Goal: Task Accomplishment & Management: Use online tool/utility

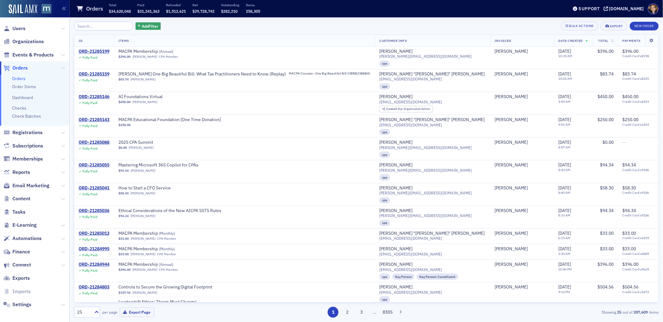
click at [20, 67] on span "Orders" at bounding box center [19, 68] width 15 height 7
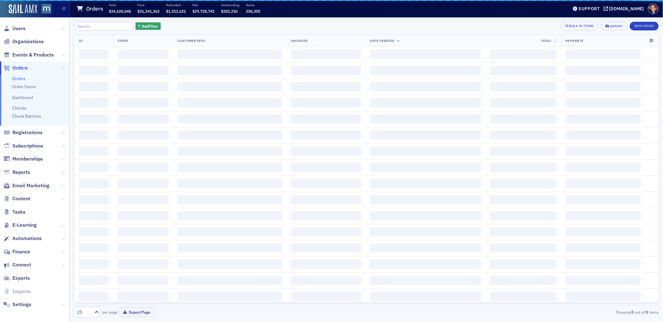
click at [20, 67] on span "Orders" at bounding box center [19, 68] width 15 height 7
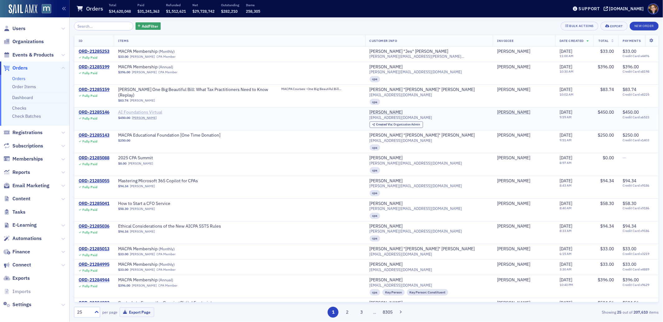
click at [157, 112] on span "AI Foundations Virtual" at bounding box center [157, 113] width 78 height 6
click at [20, 27] on span "Users" at bounding box center [18, 28] width 13 height 7
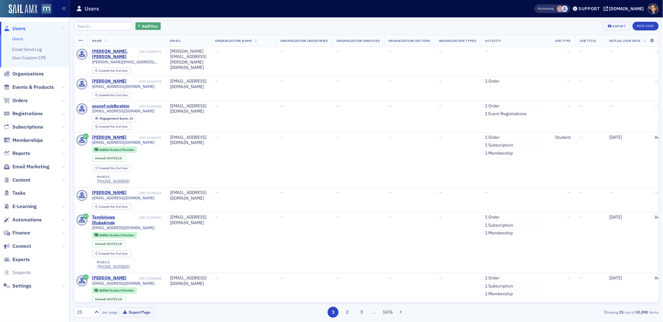
click at [148, 26] on span "Add Filter" at bounding box center [150, 26] width 16 height 6
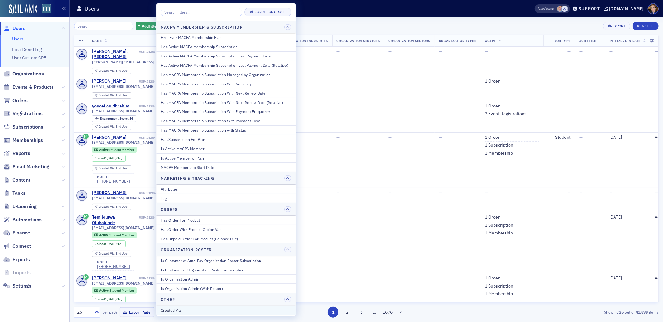
scroll to position [250, 0]
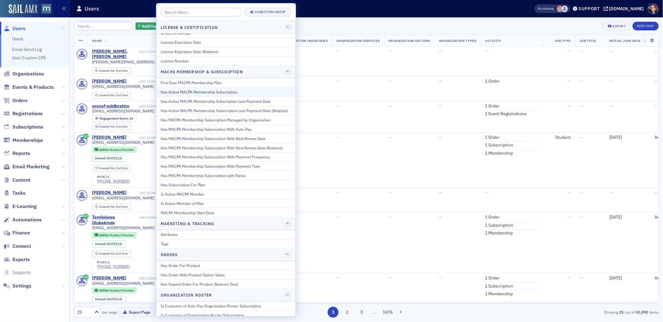
click at [213, 91] on div "Has Active MACPA Membership Subscription" at bounding box center [226, 92] width 131 height 6
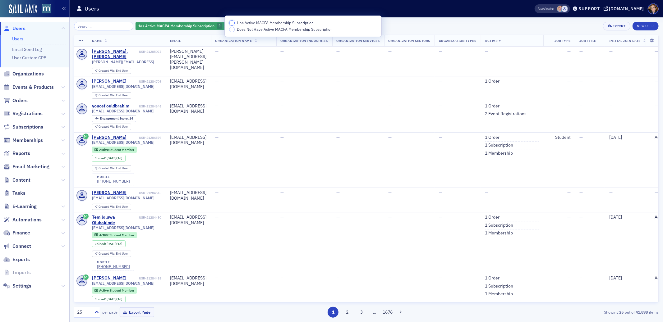
click at [233, 23] on input "Has Active MACPA Membership Subscription" at bounding box center [232, 23] width 6 height 6
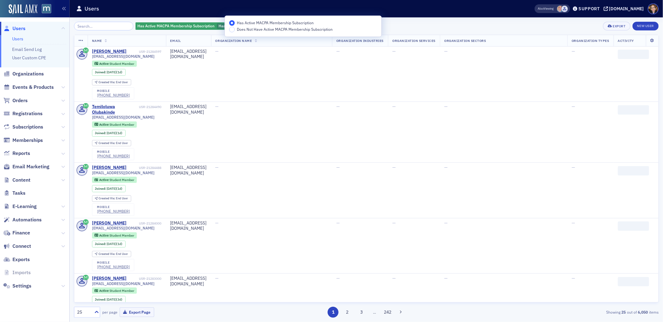
click at [443, 23] on div "Has Active MACPA Membership Subscription Has Active MACPA Membership Subscripti…" at bounding box center [366, 26] width 585 height 9
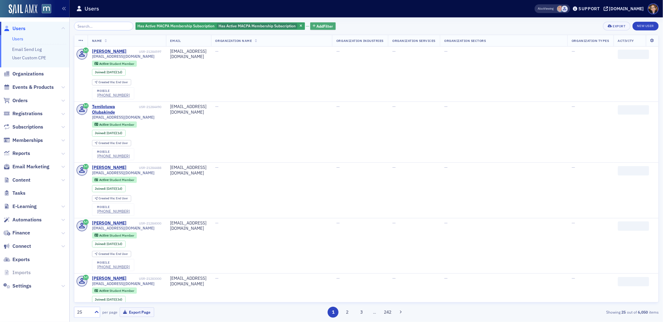
click at [318, 26] on span "Add Filter" at bounding box center [325, 26] width 16 height 6
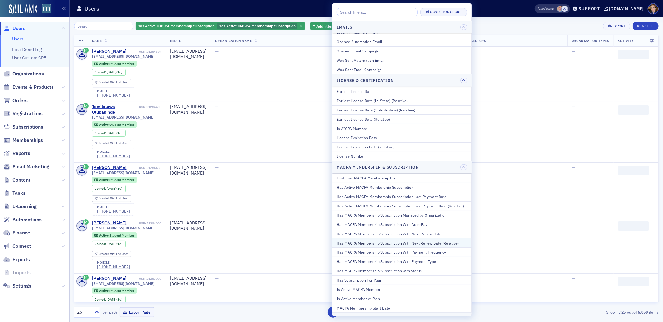
scroll to position [169, 0]
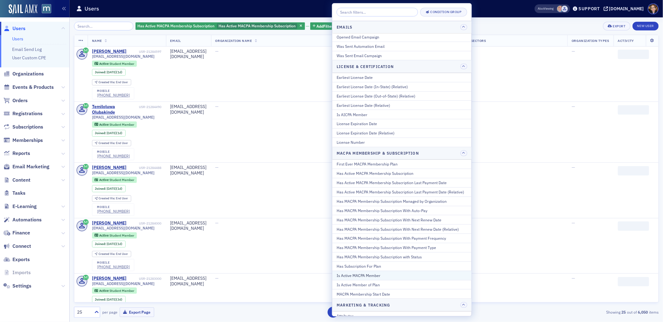
click at [350, 275] on div "Is Active MACPA Member" at bounding box center [402, 276] width 131 height 6
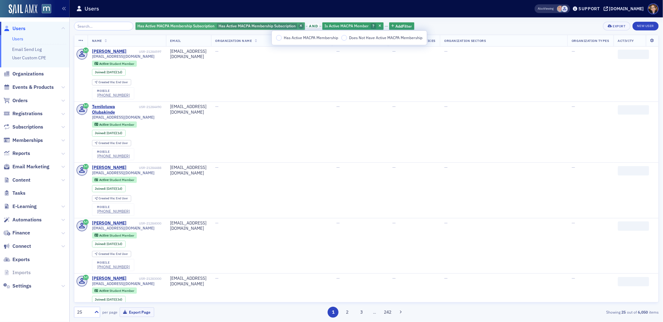
click at [300, 25] on icon "button" at bounding box center [301, 26] width 2 height 3
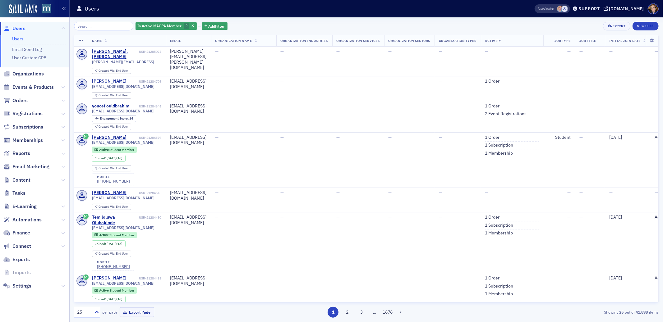
click at [260, 26] on div "Is Active MACPA Member ? Add Filter Export New User" at bounding box center [366, 26] width 585 height 9
click at [184, 26] on span "?" at bounding box center [186, 26] width 5 height 6
click at [198, 26] on input "Has Active MACPA Membership" at bounding box center [199, 26] width 6 height 6
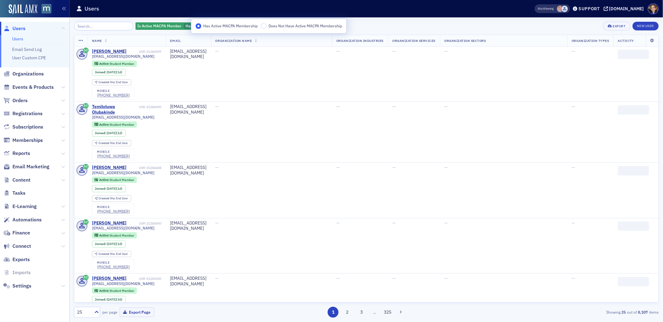
click at [368, 25] on div "Is Active MACPA Member Has Active MACPA Membership Add Filter Export New User" at bounding box center [366, 26] width 585 height 9
click at [261, 27] on span "Add Filter" at bounding box center [269, 26] width 16 height 6
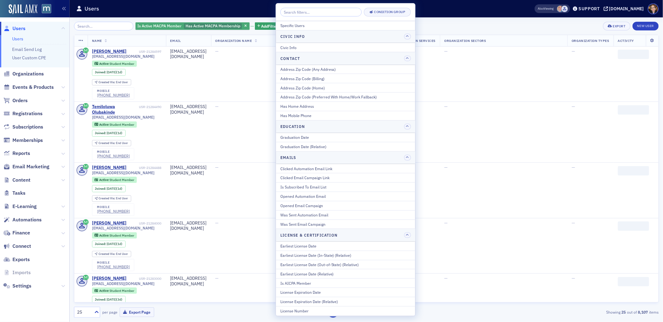
click at [211, 24] on span "Has Active MACPA Membership" at bounding box center [213, 25] width 55 height 5
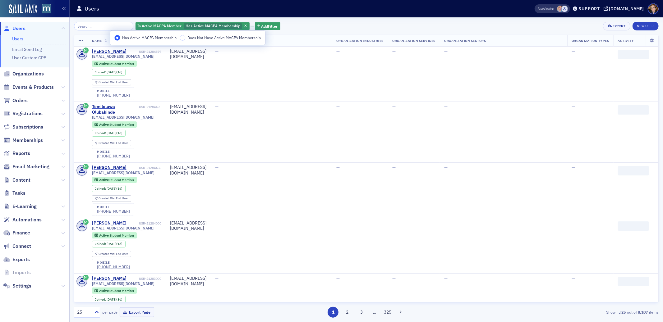
click at [294, 26] on div "Is Active MACPA Member Has Active MACPA Membership Add Filter Export New User" at bounding box center [366, 26] width 585 height 9
click at [265, 26] on span "Add Filter" at bounding box center [269, 26] width 16 height 6
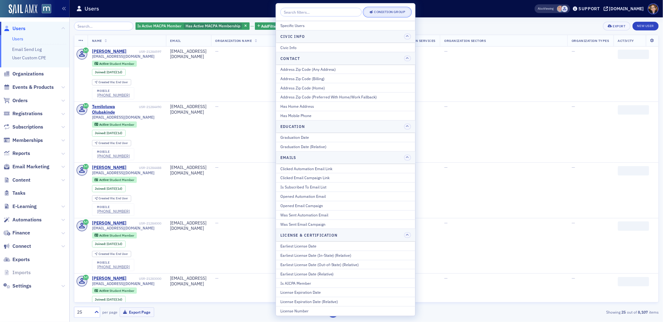
click at [387, 14] on span "Condition Group" at bounding box center [387, 12] width 35 height 5
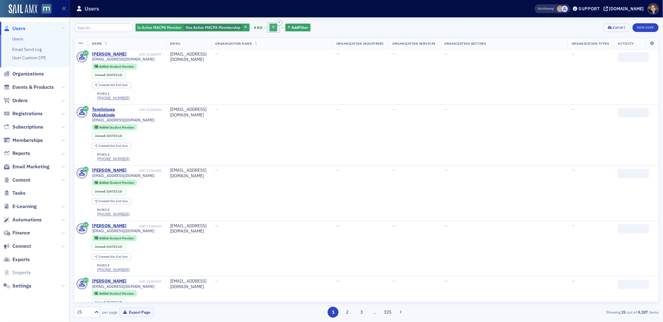
click at [269, 29] on button "button" at bounding box center [273, 28] width 8 height 8
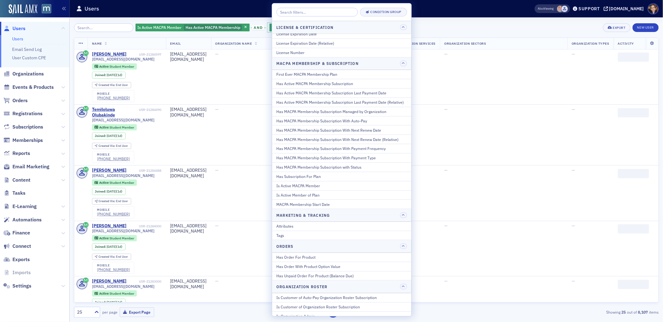
scroll to position [258, 0]
click at [308, 197] on div "Is Active Member of Plan" at bounding box center [341, 196] width 131 height 6
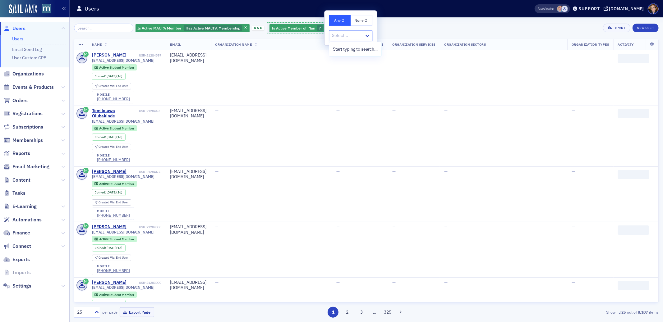
click at [363, 36] on div at bounding box center [347, 36] width 32 height 8
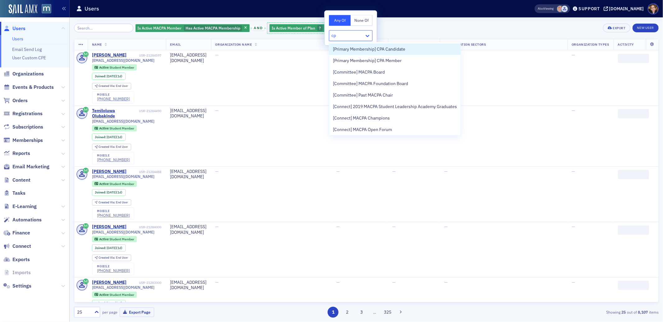
type input "cpa"
click at [383, 62] on span "[Primary Membership] CPA Member" at bounding box center [367, 61] width 69 height 7
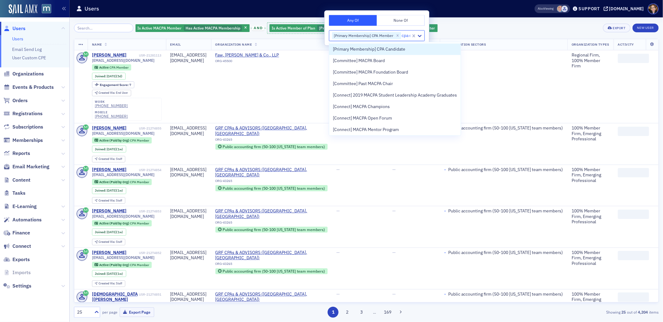
type input "cpa ca"
click at [368, 49] on span "[Primary Membership] CPA Candidate" at bounding box center [369, 49] width 72 height 7
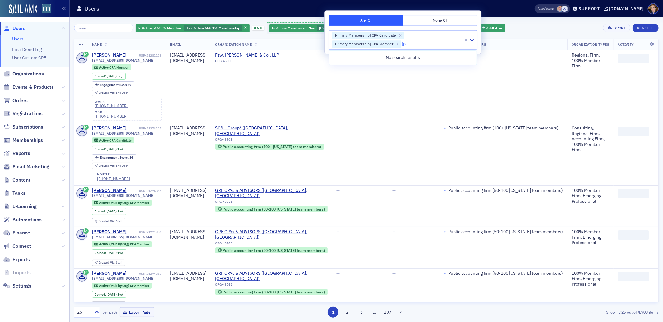
type input "{"
click at [415, 59] on div "Start typing to search…" at bounding box center [402, 58] width 147 height 12
click at [408, 58] on div "Start typing to search…" at bounding box center [402, 58] width 147 height 12
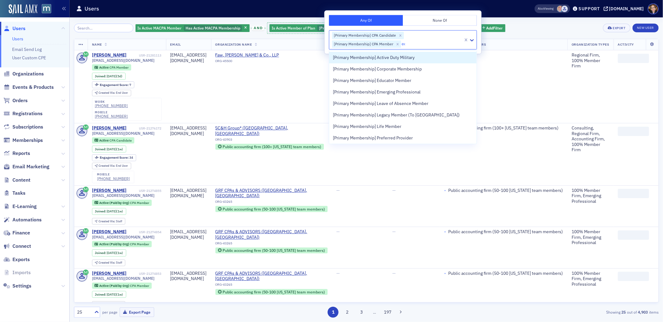
type input "edu"
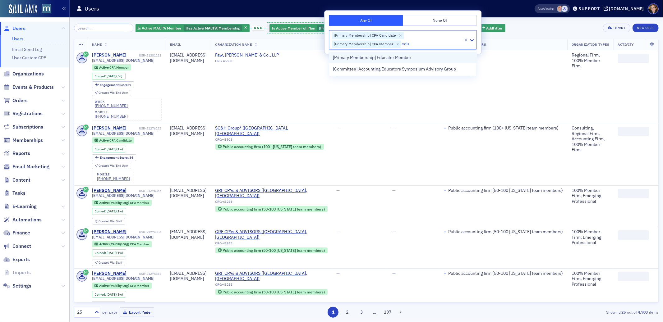
click at [366, 59] on span "[Primary Membership] Educator Member" at bounding box center [372, 57] width 78 height 7
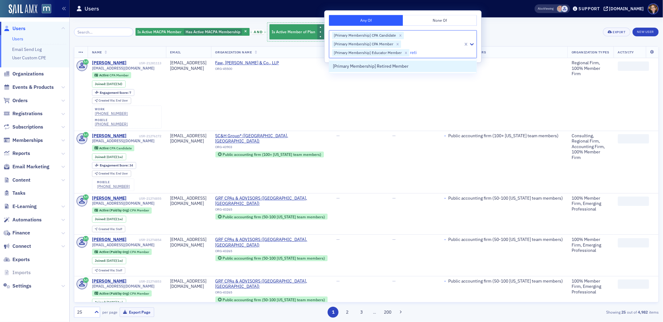
type input "retir"
click at [359, 67] on span "[Primary Membership] Retired Member" at bounding box center [371, 66] width 76 height 7
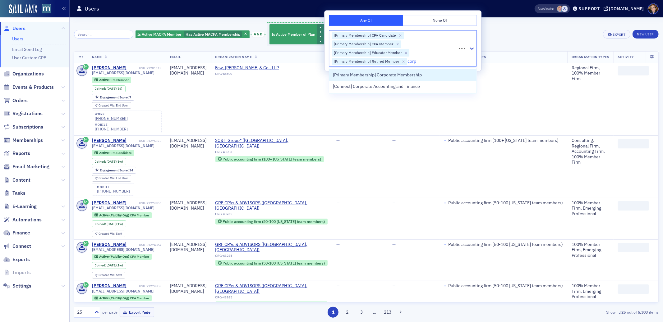
type input "corpo"
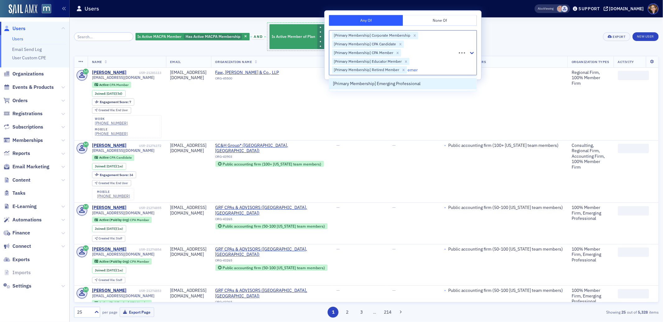
type input "emerg"
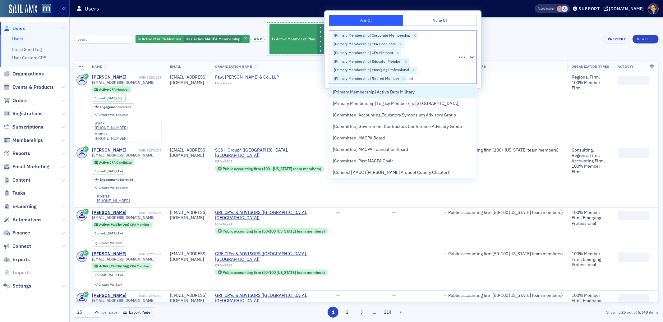
type input "activ"
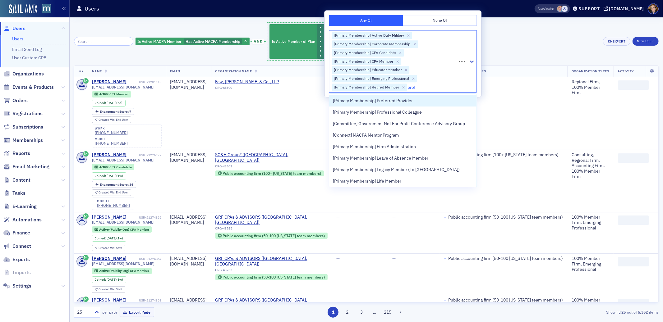
type input "profe"
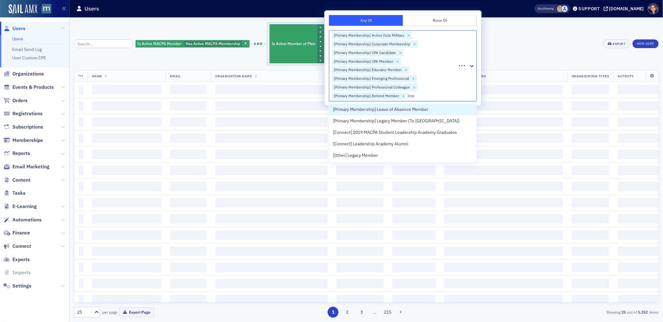
type input "leave"
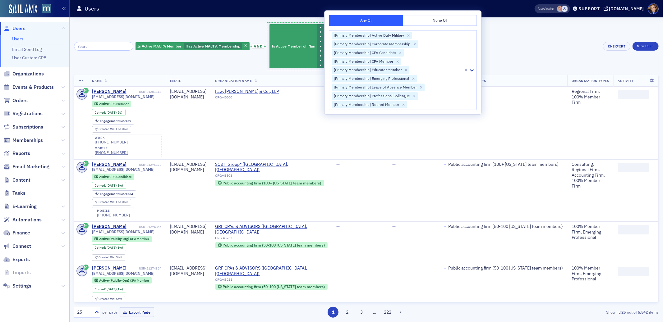
click at [561, 42] on div "Is Active MACPA Member Has Active MACPA Membership and Is Active Member of Plan…" at bounding box center [366, 46] width 585 height 49
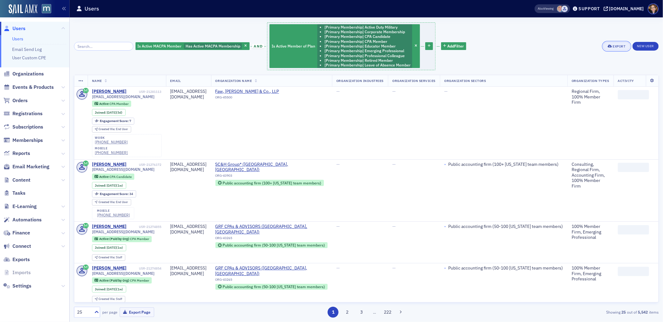
click at [613, 47] on div "Export" at bounding box center [619, 46] width 13 height 3
click at [583, 66] on button "Export All ( 5,542 Users )" at bounding box center [596, 67] width 65 height 10
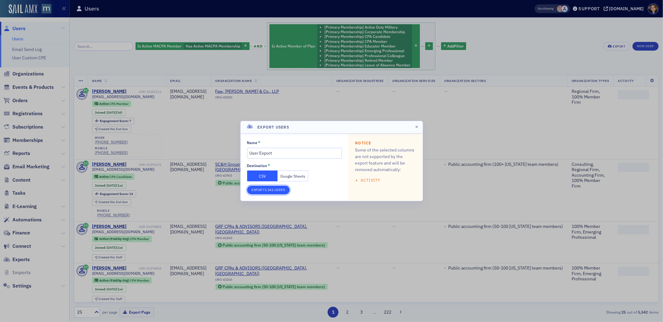
click at [269, 189] on button "Export 5,542 Users" at bounding box center [268, 190] width 43 height 9
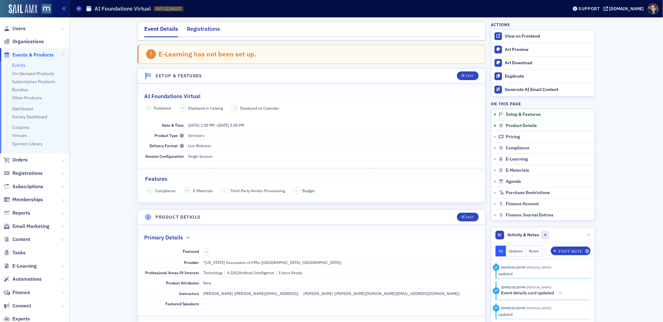
click at [207, 29] on div "Registrations" at bounding box center [203, 31] width 33 height 12
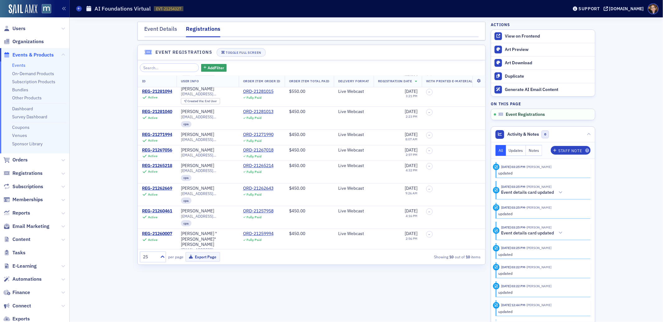
scroll to position [49, 0]
click at [17, 158] on span "Orders" at bounding box center [19, 160] width 15 height 7
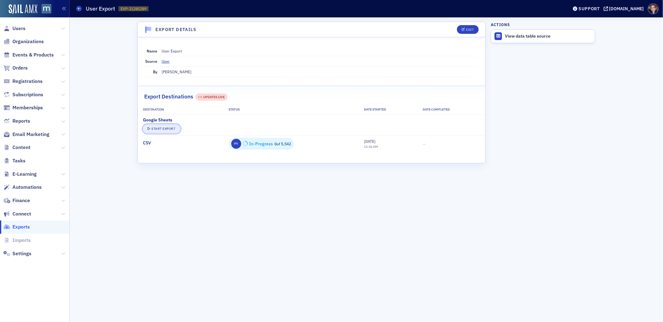
click at [166, 129] on button "Start Export" at bounding box center [161, 129] width 37 height 9
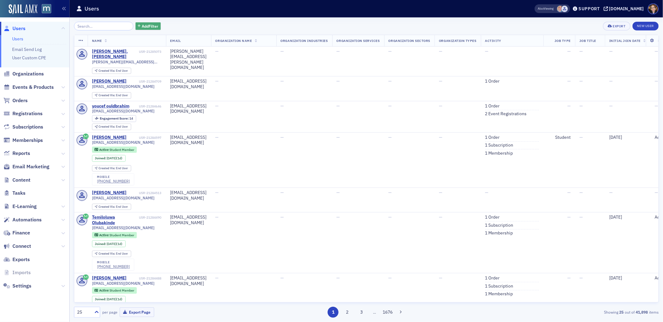
click at [142, 26] on span "Add Filter" at bounding box center [150, 26] width 16 height 6
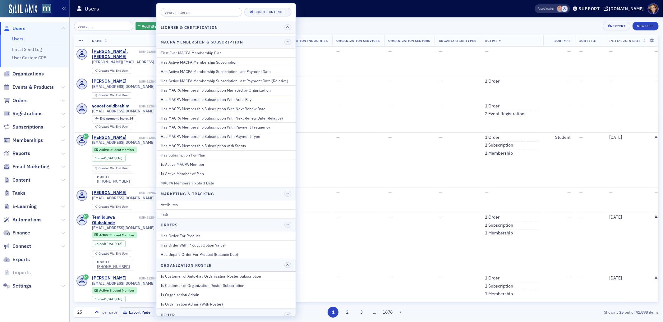
scroll to position [256, 0]
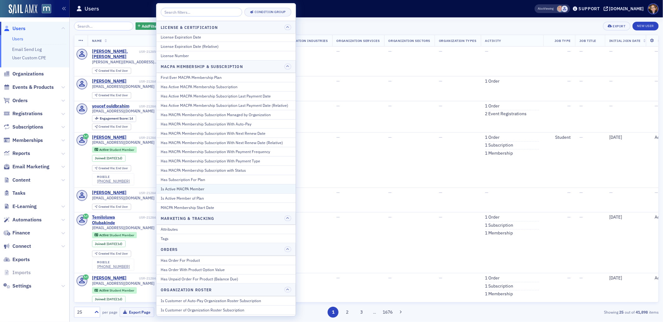
click at [187, 189] on div "Is Active MACPA Member" at bounding box center [226, 189] width 131 height 6
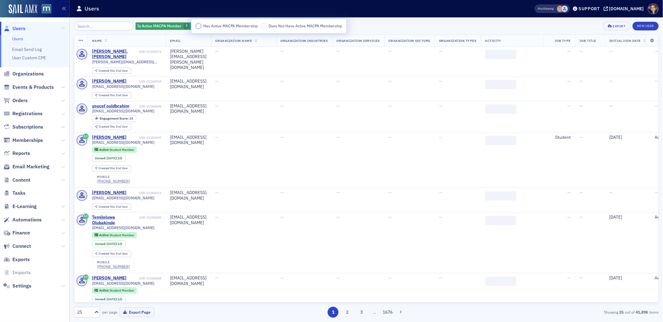
click at [197, 27] on input "Has Active MACPA Membership" at bounding box center [199, 26] width 6 height 6
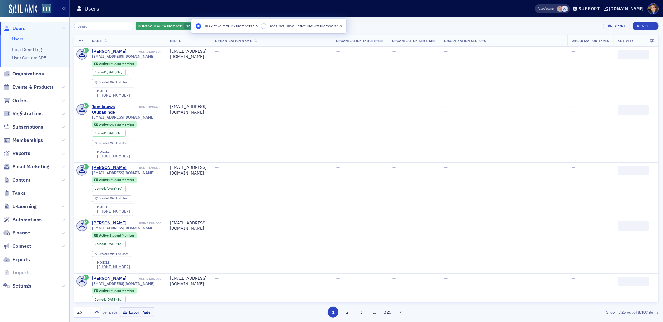
click at [383, 26] on div "Is Active MACPA Member Has Active MACPA Membership Add Filter Export New User" at bounding box center [366, 26] width 585 height 9
click at [270, 26] on span "Add Filter" at bounding box center [269, 26] width 16 height 6
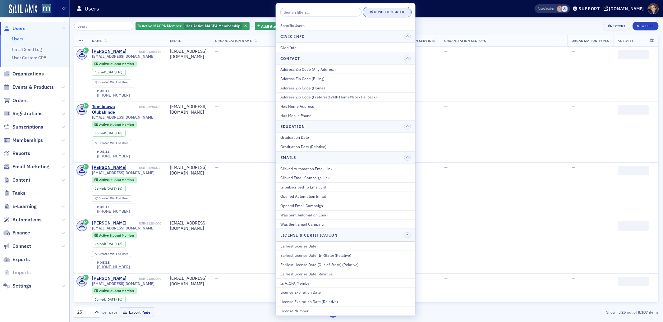
click at [377, 9] on button "Condition Group" at bounding box center [387, 12] width 47 height 9
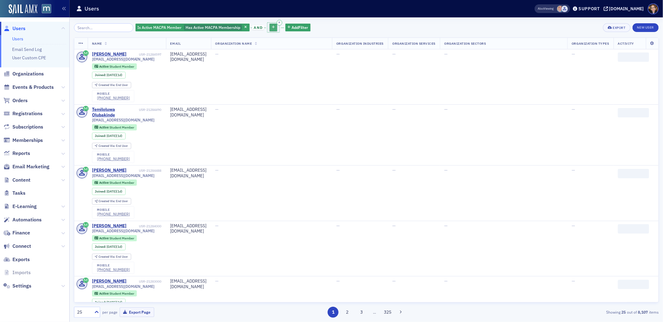
click at [272, 26] on icon "button" at bounding box center [273, 27] width 3 height 3
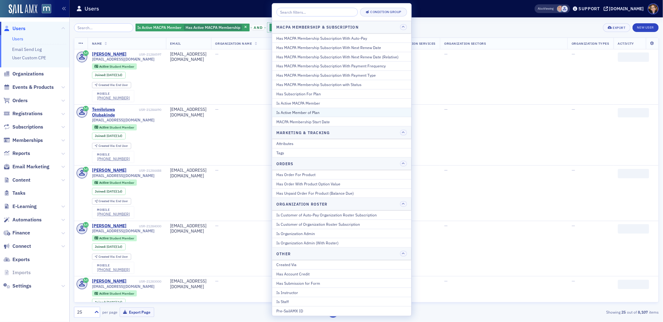
scroll to position [341, 0]
click at [304, 112] on div "Is Active Member of Plan" at bounding box center [341, 113] width 131 height 6
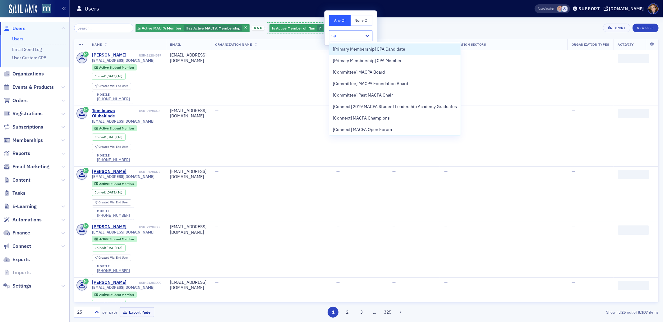
type input "cpa"
click at [363, 51] on span "[Primary Membership] CPA Candidate" at bounding box center [369, 49] width 72 height 7
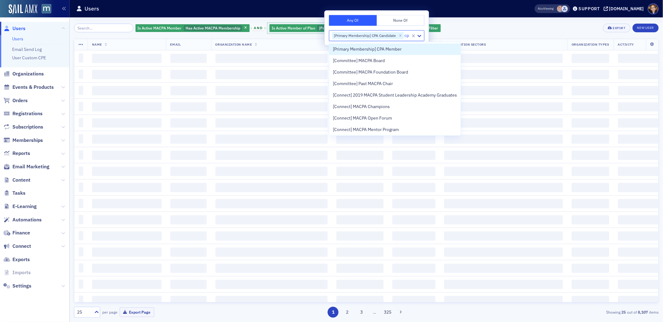
type input "cpa"
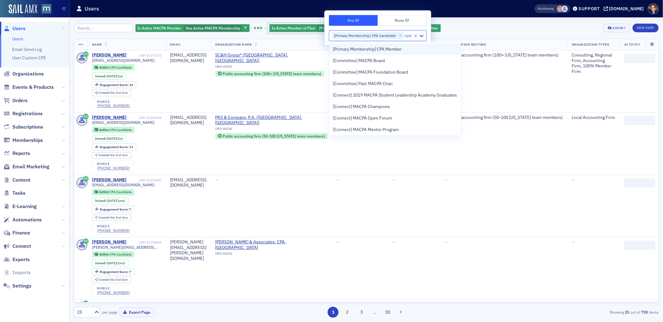
click at [368, 51] on span "[Primary Membership] CPA Member" at bounding box center [367, 49] width 69 height 7
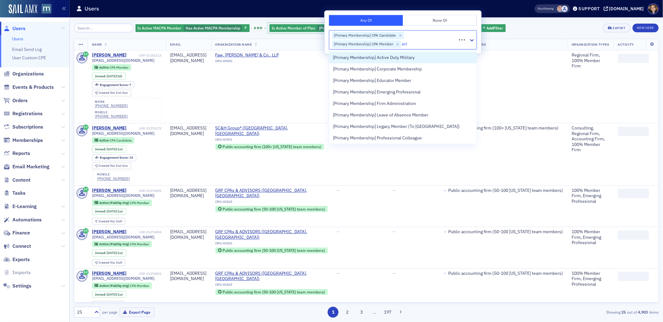
type input "acti"
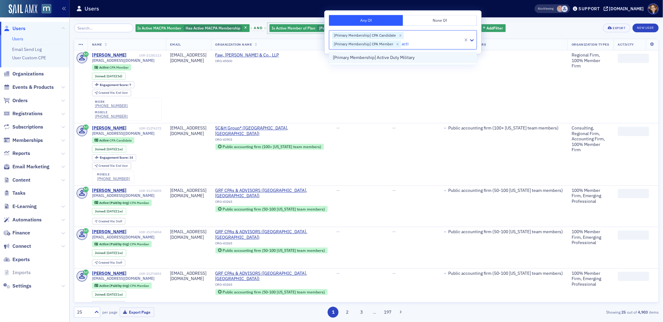
click at [370, 59] on span "[Primary Membership] Active Duty Military" at bounding box center [374, 57] width 82 height 7
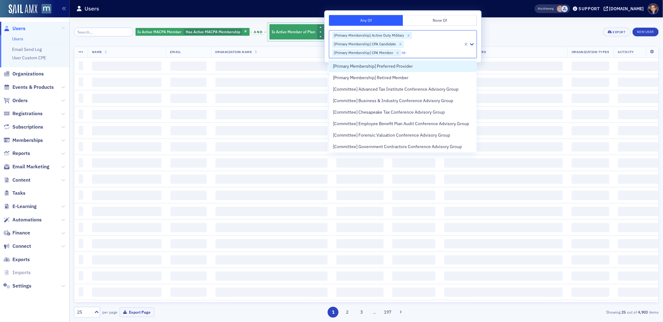
type input "ret"
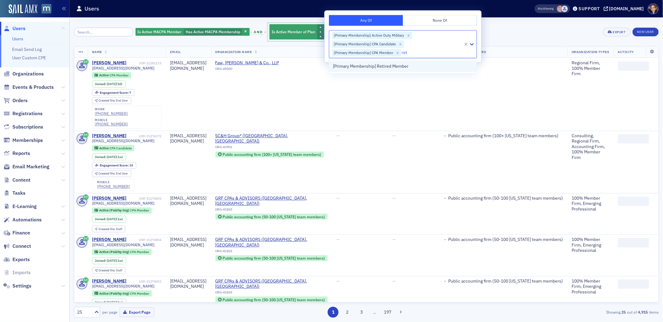
click at [399, 65] on span "[Primary Membership] Retired Member" at bounding box center [371, 66] width 76 height 7
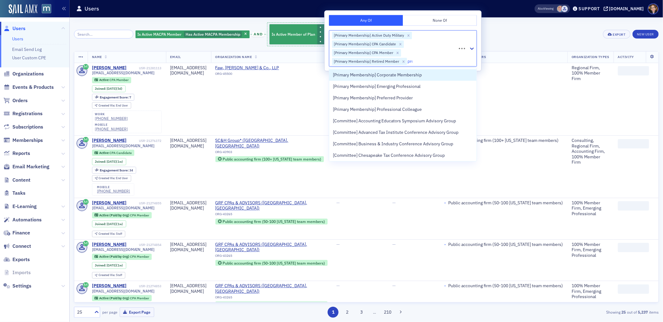
type input "prof"
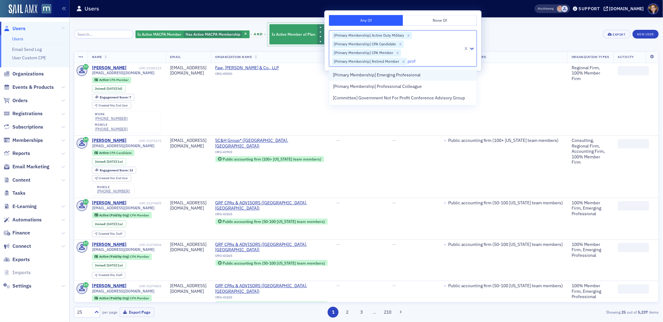
click at [400, 76] on span "[Primary Membership] Emerging Professional" at bounding box center [377, 75] width 88 height 7
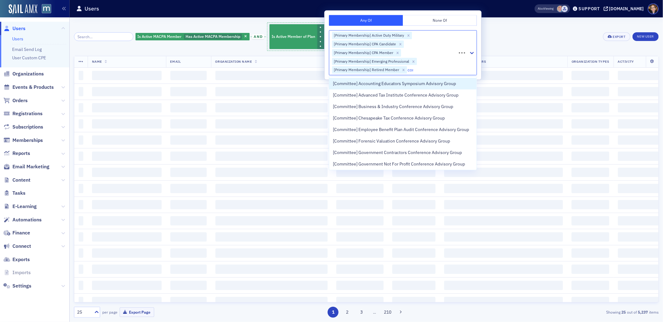
type input "corp"
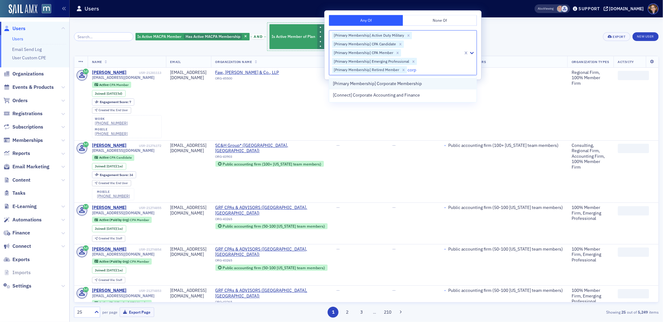
click at [394, 86] on span "[Primary Membership] Corporate Membership" at bounding box center [377, 84] width 89 height 7
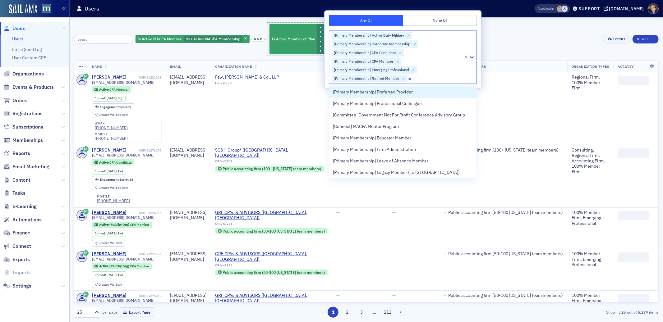
type input "prof"
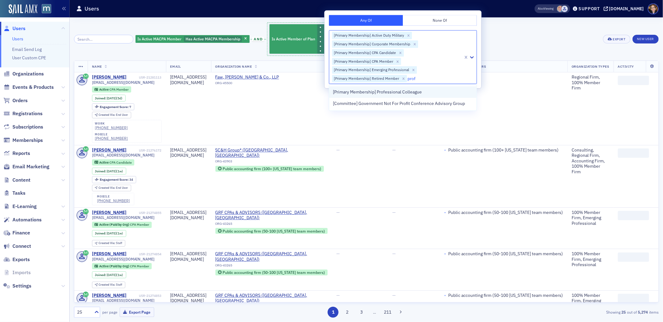
click at [389, 94] on span "[Primary Membership] Professional Colleague" at bounding box center [377, 92] width 89 height 7
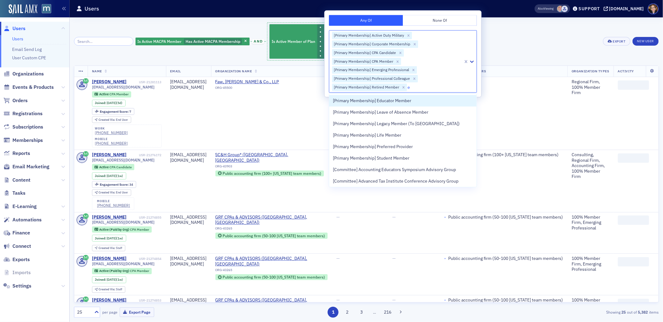
type input "ed"
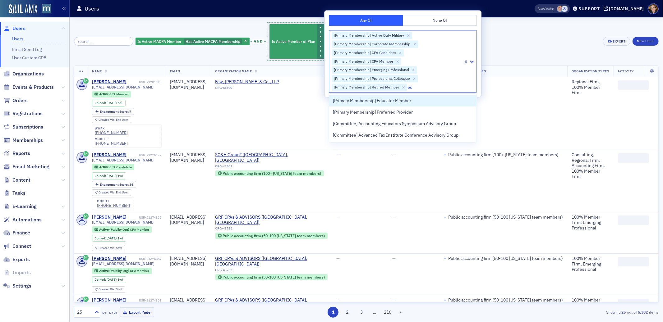
drag, startPoint x: 400, startPoint y: 100, endPoint x: 466, endPoint y: 64, distance: 75.3
click at [400, 100] on span "[Primary Membership] Educator Member" at bounding box center [372, 101] width 78 height 7
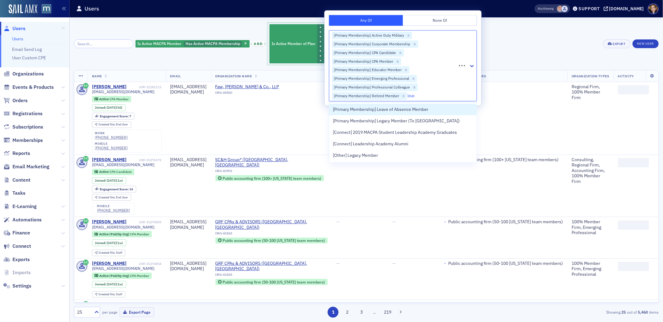
type input "leave"
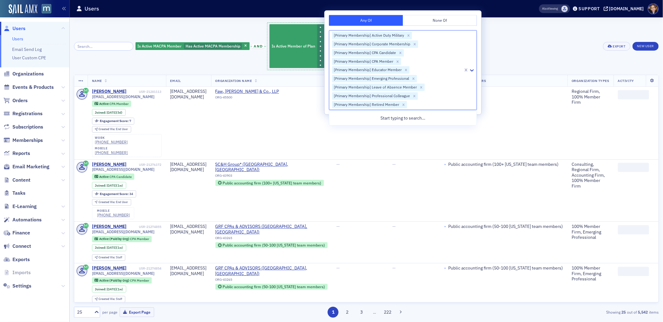
click at [549, 51] on div "Is Active MACPA Member Has Active MACPA Membership and Is Active Member of Plan…" at bounding box center [366, 46] width 585 height 49
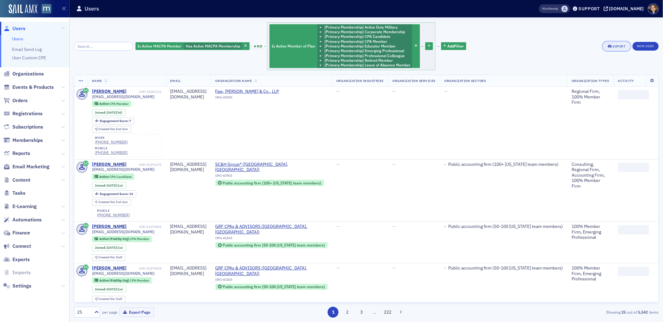
click at [613, 45] on div "Export" at bounding box center [619, 46] width 13 height 3
click at [580, 67] on button "Export All ( 5,542 Users )" at bounding box center [596, 67] width 65 height 10
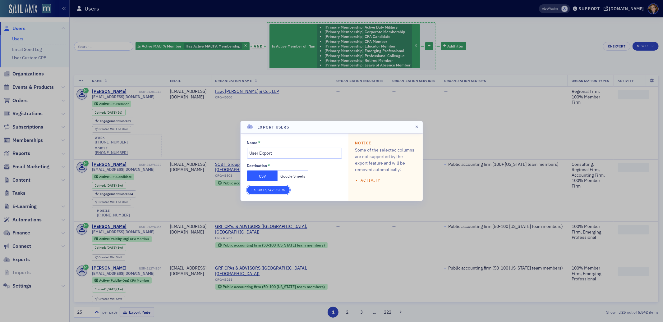
click at [270, 190] on button "Export 5,542 Users" at bounding box center [268, 190] width 43 height 9
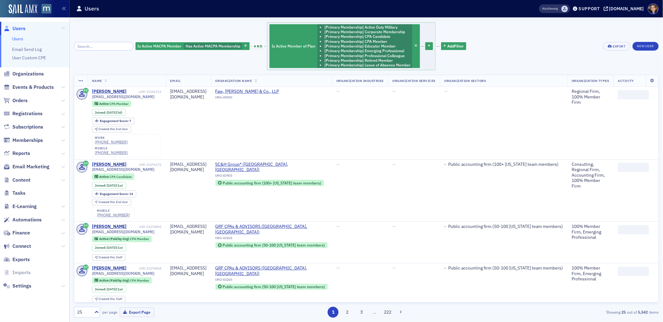
drag, startPoint x: 541, startPoint y: 43, endPoint x: 470, endPoint y: 44, distance: 70.9
click at [541, 43] on div "Is Active MACPA Member Has Active MACPA Membership and Is Active Member of Plan…" at bounding box center [366, 46] width 585 height 49
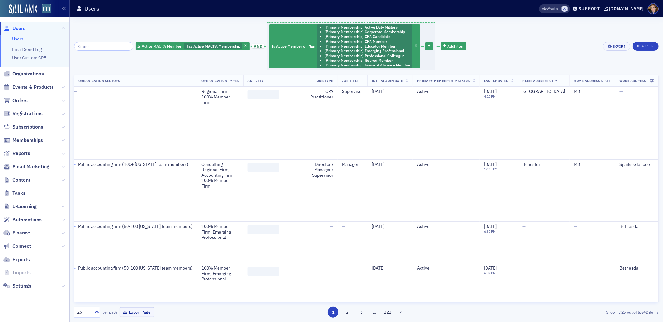
scroll to position [0, 448]
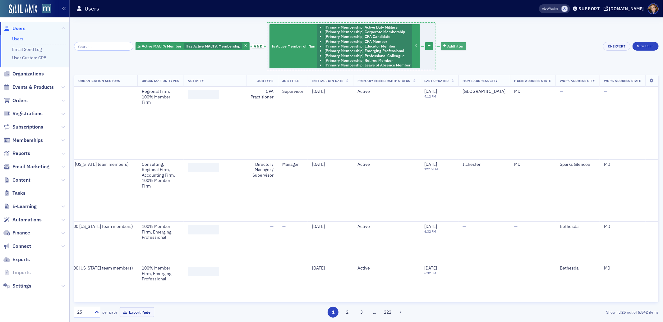
click at [452, 47] on span "Add Filter" at bounding box center [455, 46] width 16 height 6
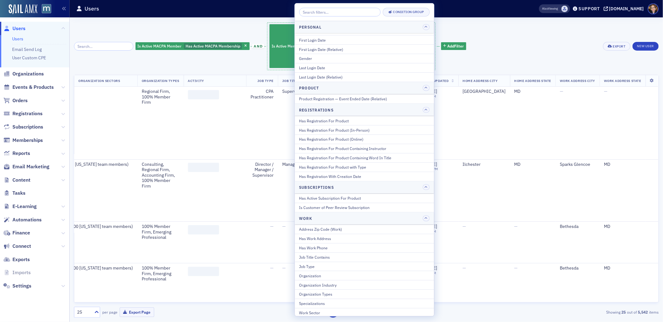
scroll to position [704, 0]
click at [325, 238] on div "Has Work Address" at bounding box center [364, 237] width 131 height 6
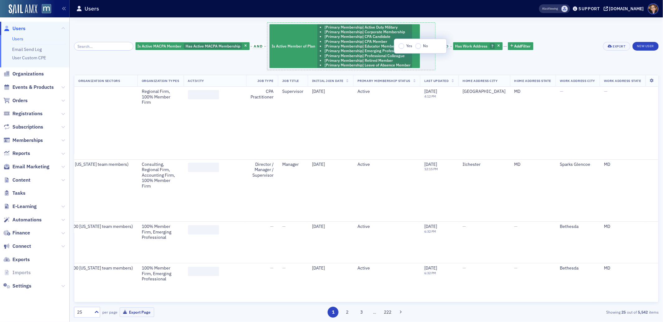
click at [490, 25] on div "Is Active MACPA Member Has Active MACPA Membership and Is Active Member of Plan…" at bounding box center [335, 46] width 398 height 49
click at [497, 46] on icon "button" at bounding box center [498, 45] width 2 height 3
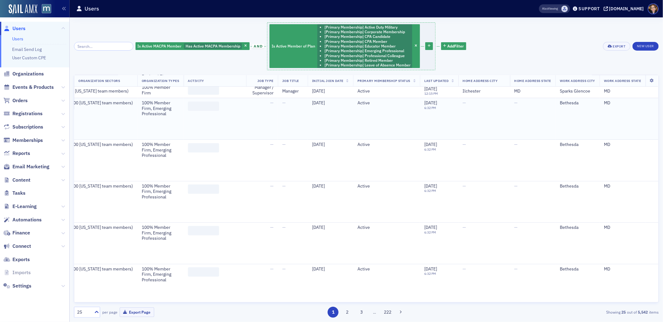
scroll to position [124, 448]
click at [94, 314] on icon at bounding box center [97, 312] width 6 height 6
click at [131, 311] on button "Export Page" at bounding box center [137, 313] width 35 height 10
click at [20, 99] on span "Orders" at bounding box center [19, 100] width 15 height 7
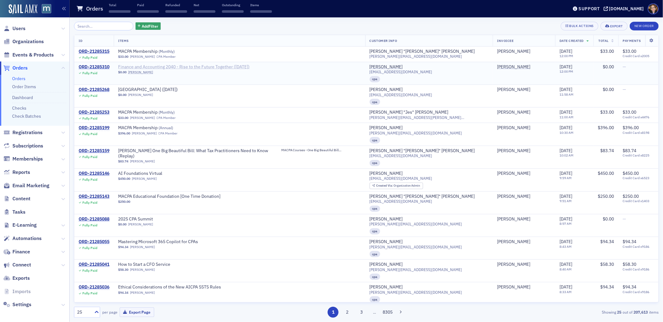
click at [245, 68] on span "Finance and Accounting 2040 - Rise to the Future Together ([DATE])" at bounding box center [183, 67] width 131 height 6
click at [23, 68] on span "Orders" at bounding box center [19, 68] width 15 height 7
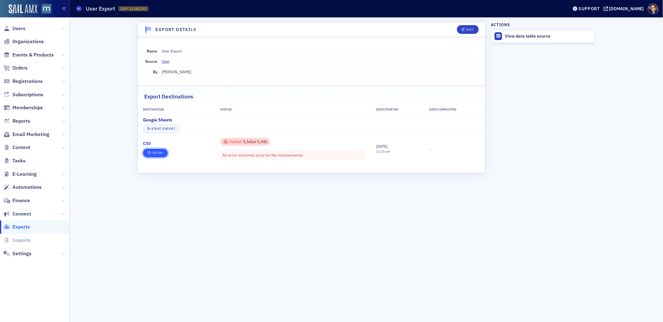
click at [155, 153] on button "Retry" at bounding box center [155, 153] width 25 height 9
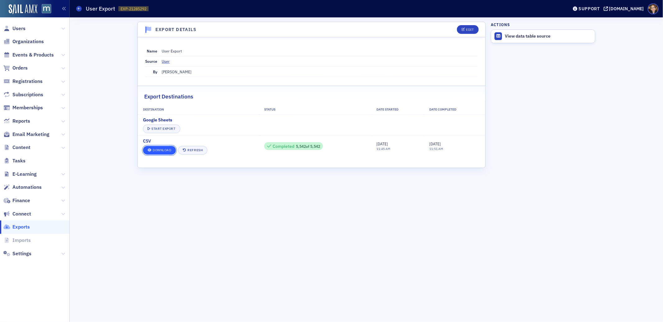
click at [159, 150] on link "Download" at bounding box center [159, 150] width 33 height 9
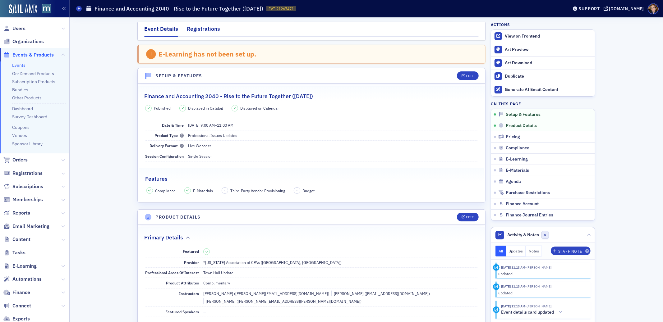
click at [198, 31] on div "Registrations" at bounding box center [203, 31] width 33 height 12
